Goal: Information Seeking & Learning: Learn about a topic

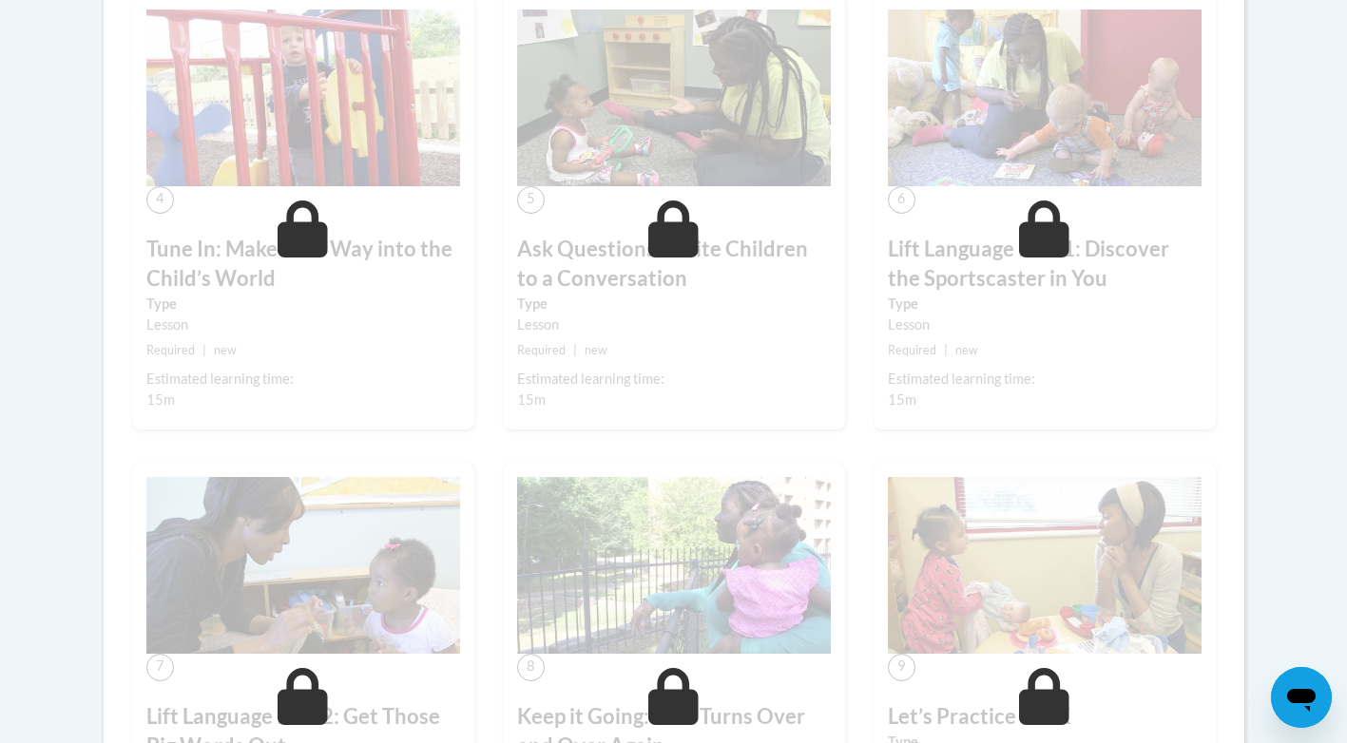
scroll to position [349, 0]
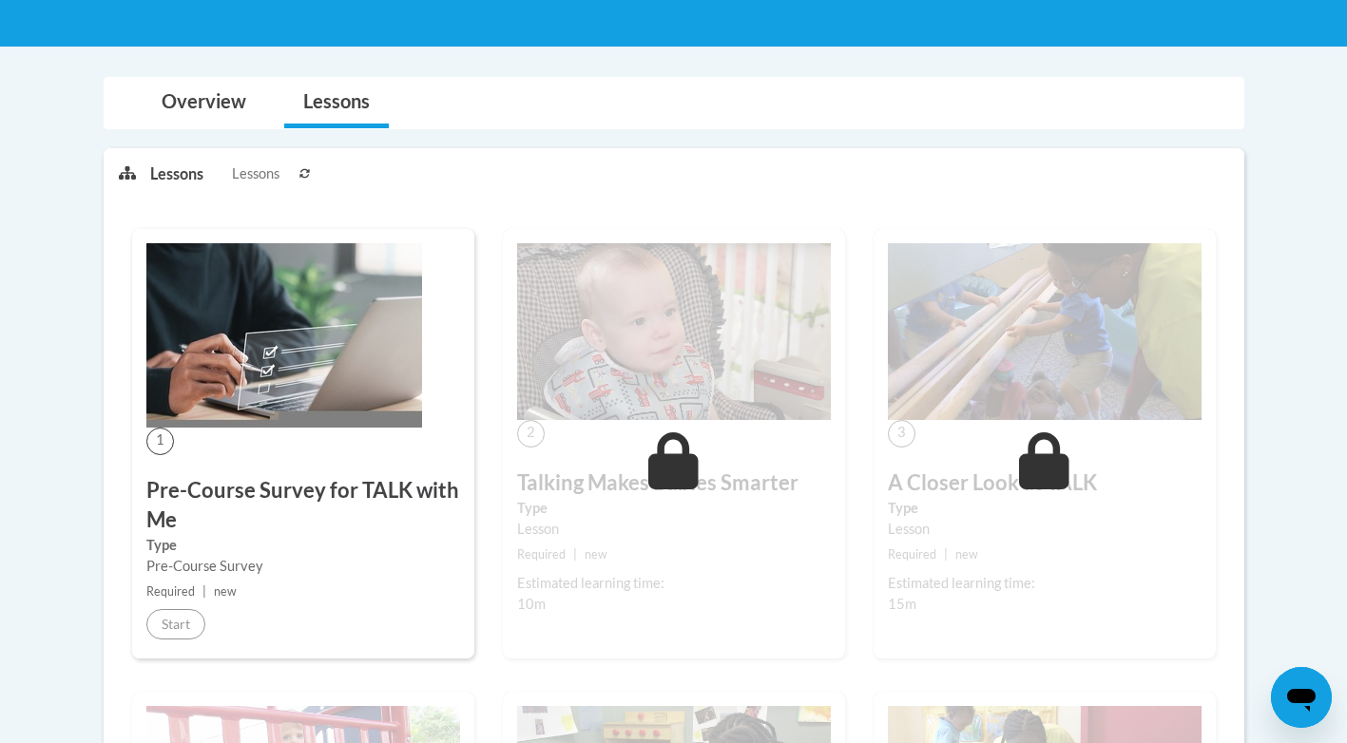
scroll to position [349, 0]
click at [216, 99] on link "Overview" at bounding box center [204, 103] width 123 height 50
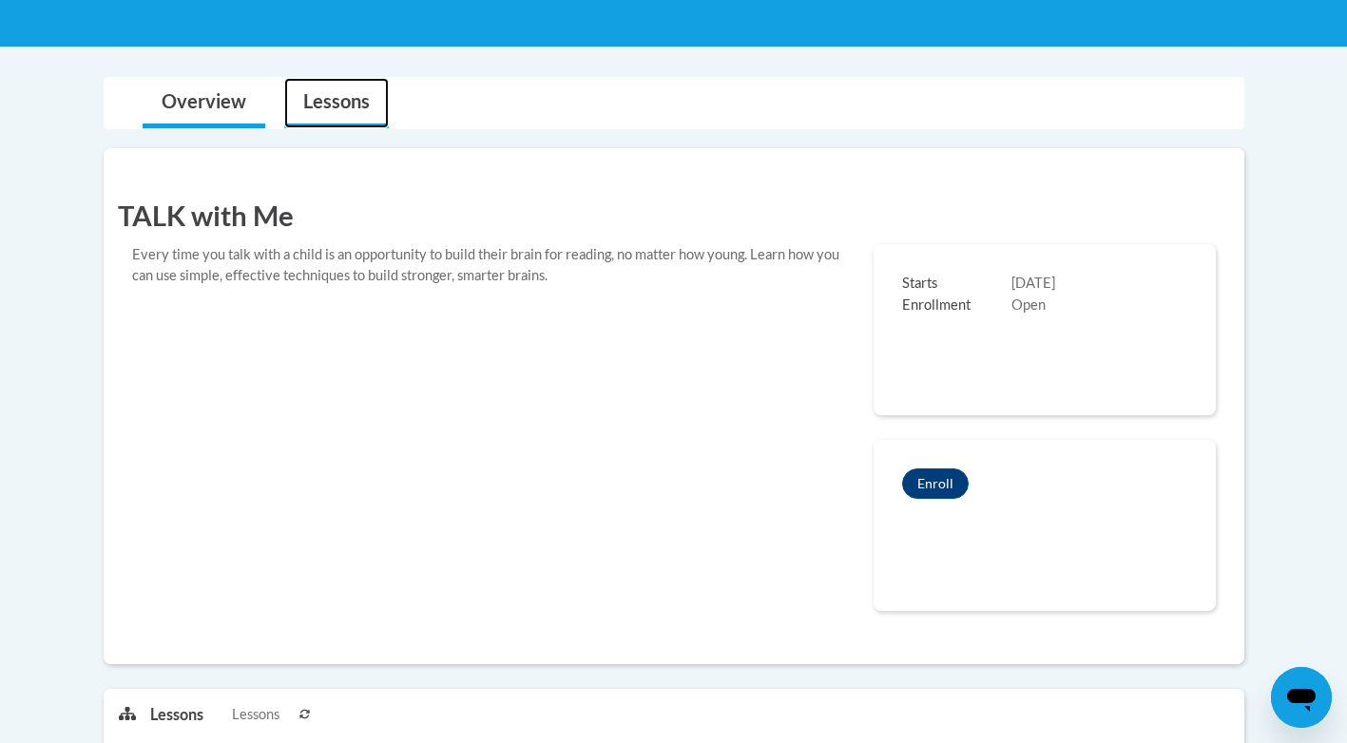
click at [343, 107] on link "Lessons" at bounding box center [336, 103] width 105 height 50
click at [214, 106] on link "Overview" at bounding box center [204, 103] width 123 height 50
click at [309, 87] on link "Lessons" at bounding box center [336, 103] width 105 height 50
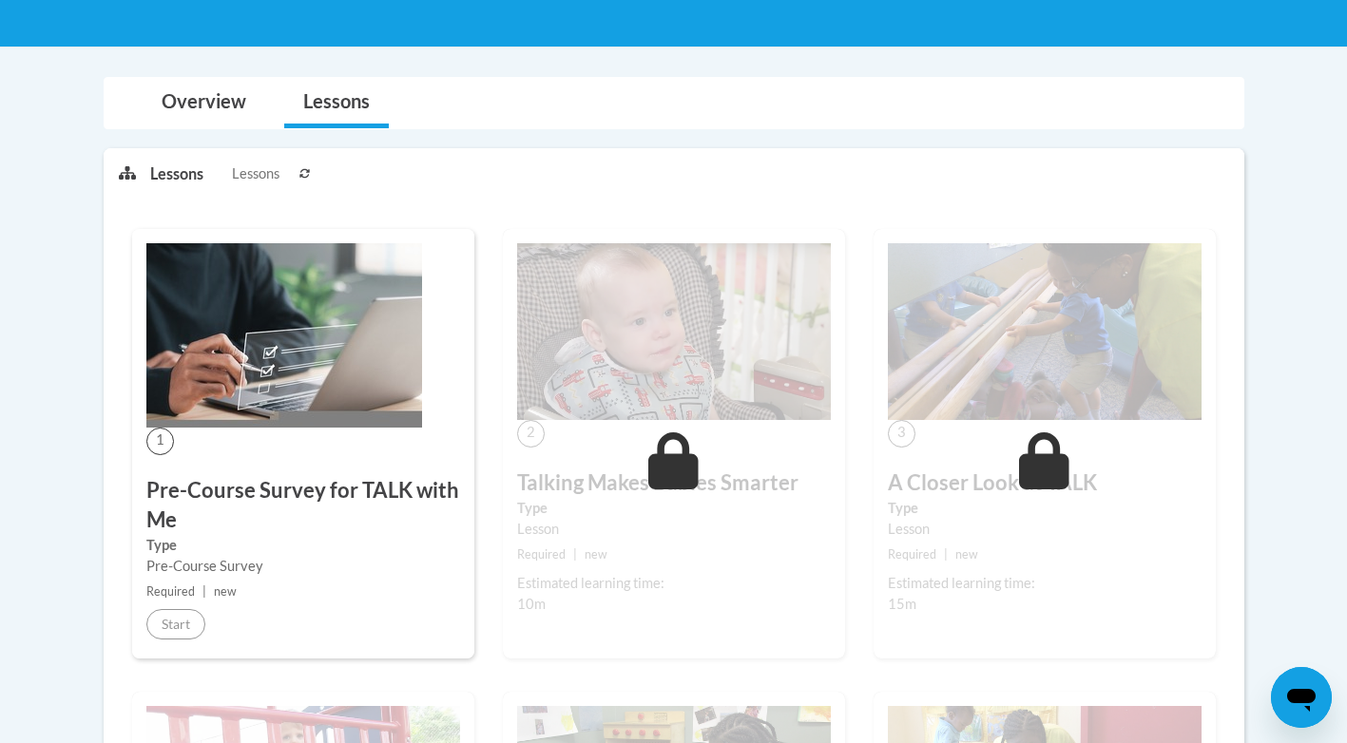
click at [298, 164] on button at bounding box center [305, 173] width 23 height 48
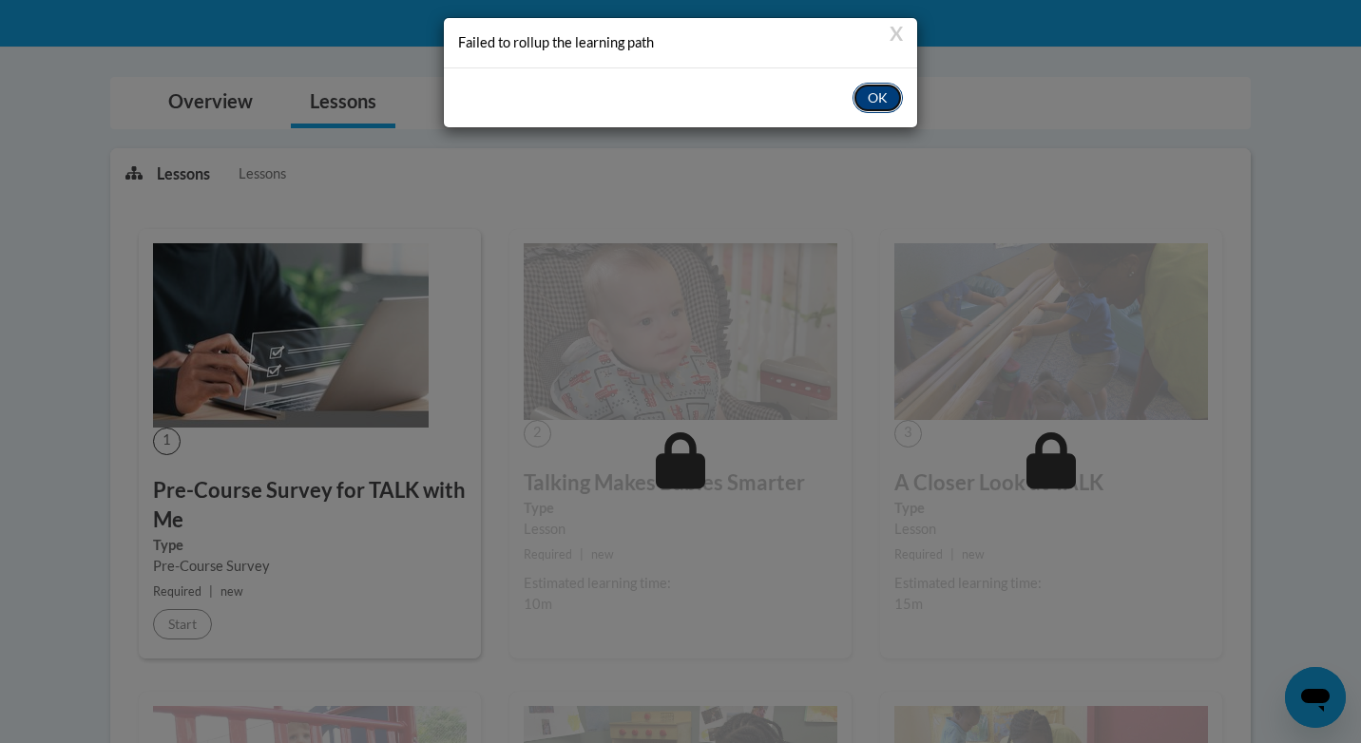
click at [882, 110] on button "OK" at bounding box center [878, 98] width 50 height 30
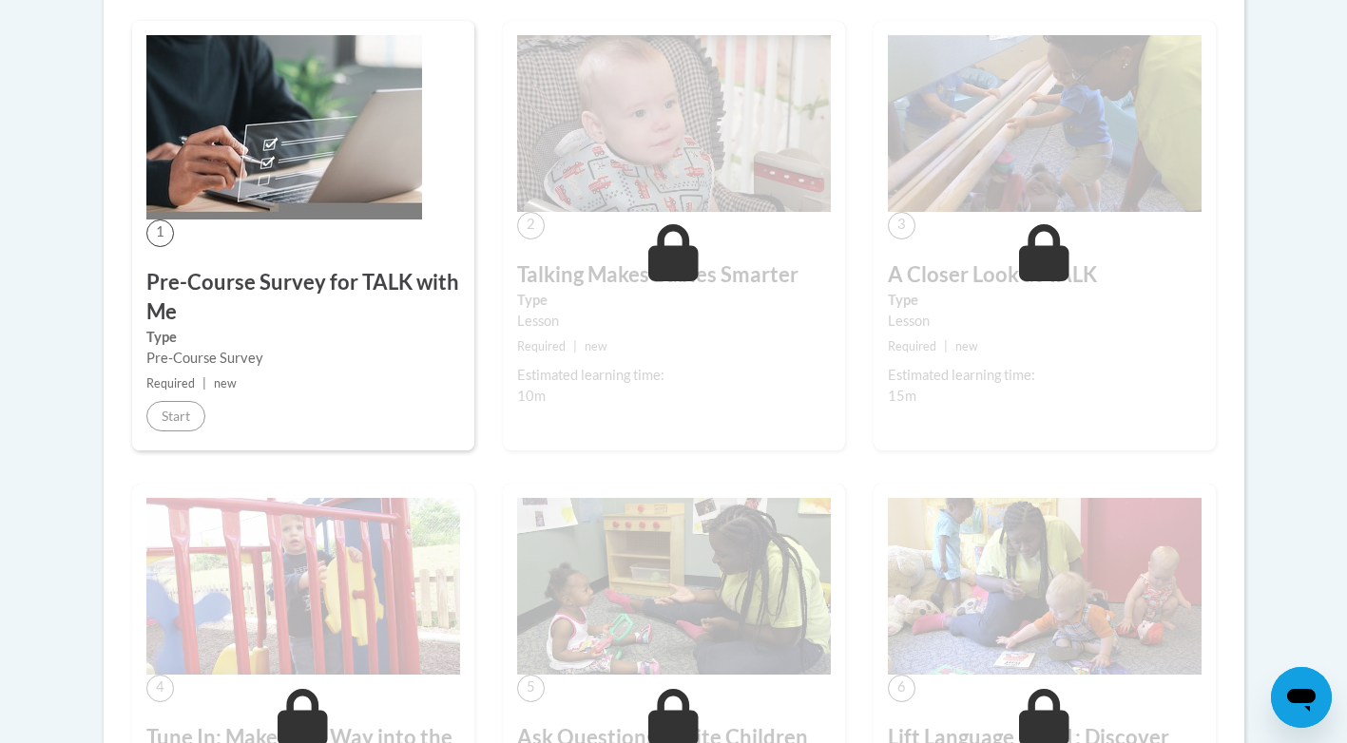
scroll to position [255, 0]
